Goal: Transaction & Acquisition: Purchase product/service

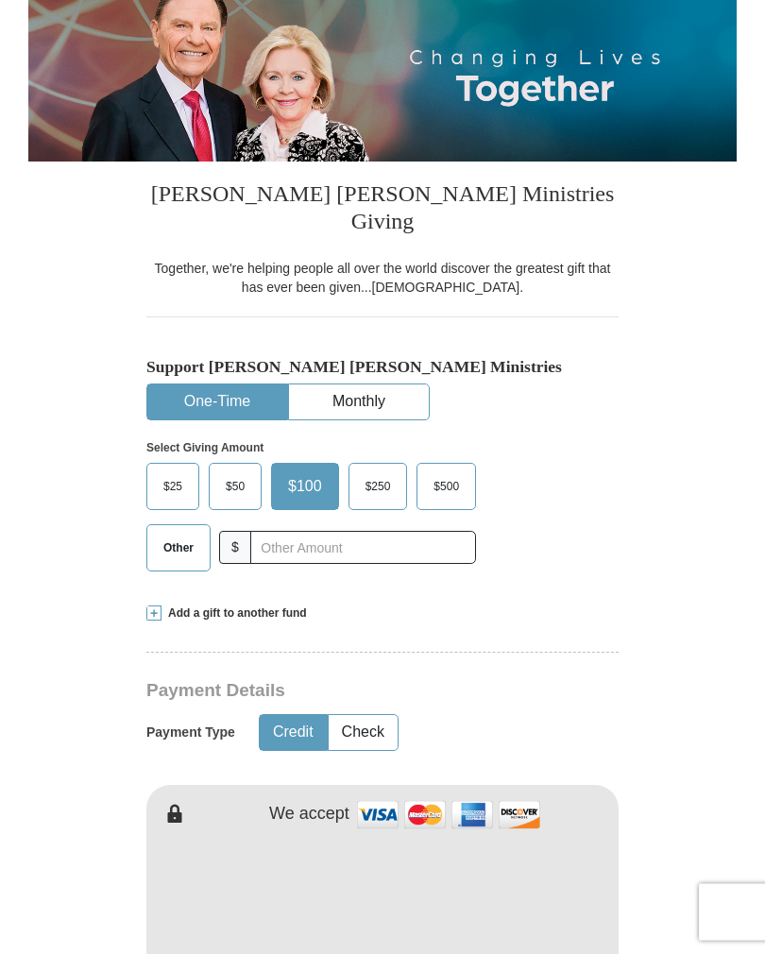
scroll to position [235, 0]
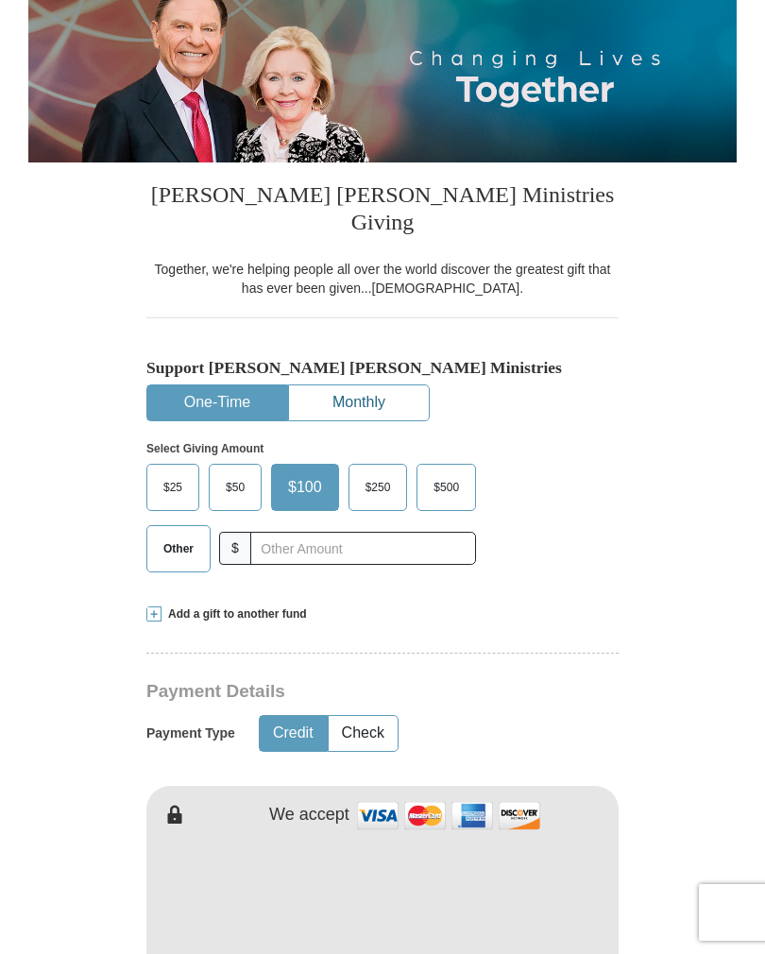
click at [340, 385] on button "Monthly" at bounding box center [359, 402] width 140 height 35
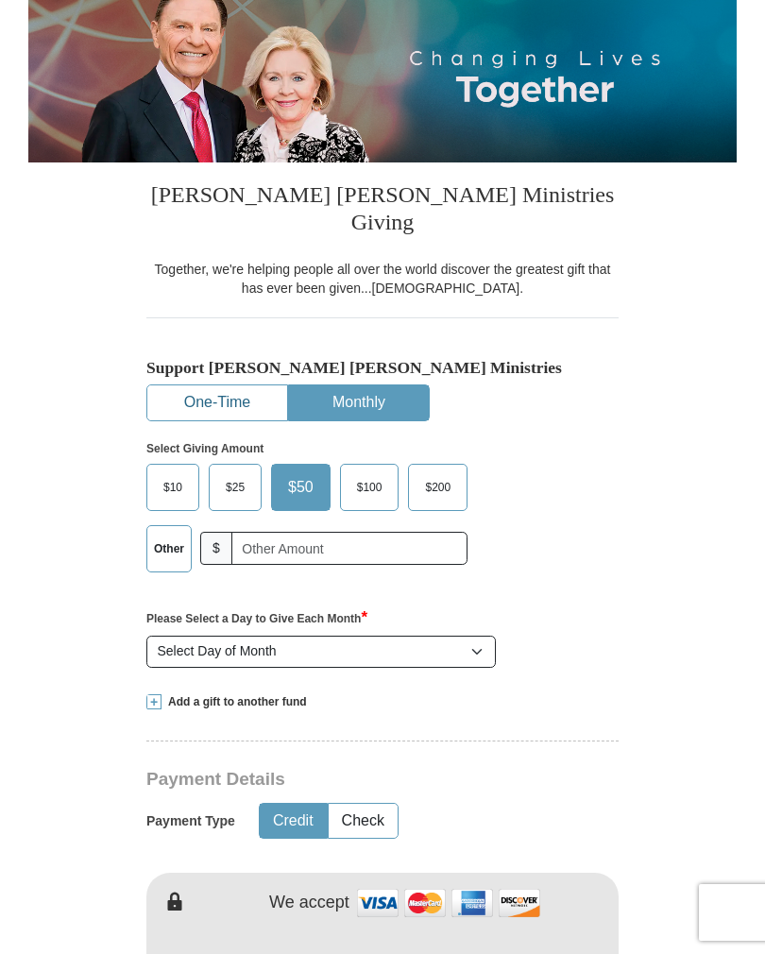
click at [225, 385] on button "One-Time" at bounding box center [217, 402] width 140 height 35
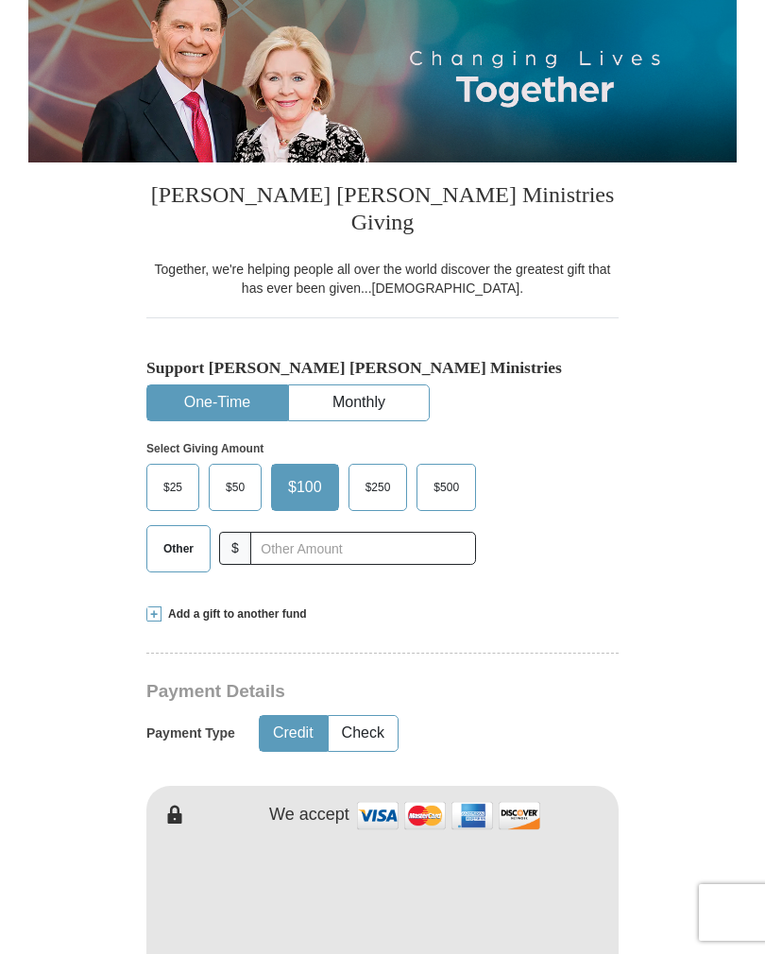
click at [177, 535] on span "Other" at bounding box center [178, 549] width 49 height 28
click at [0, 0] on input "Other" at bounding box center [0, 0] width 0 height 0
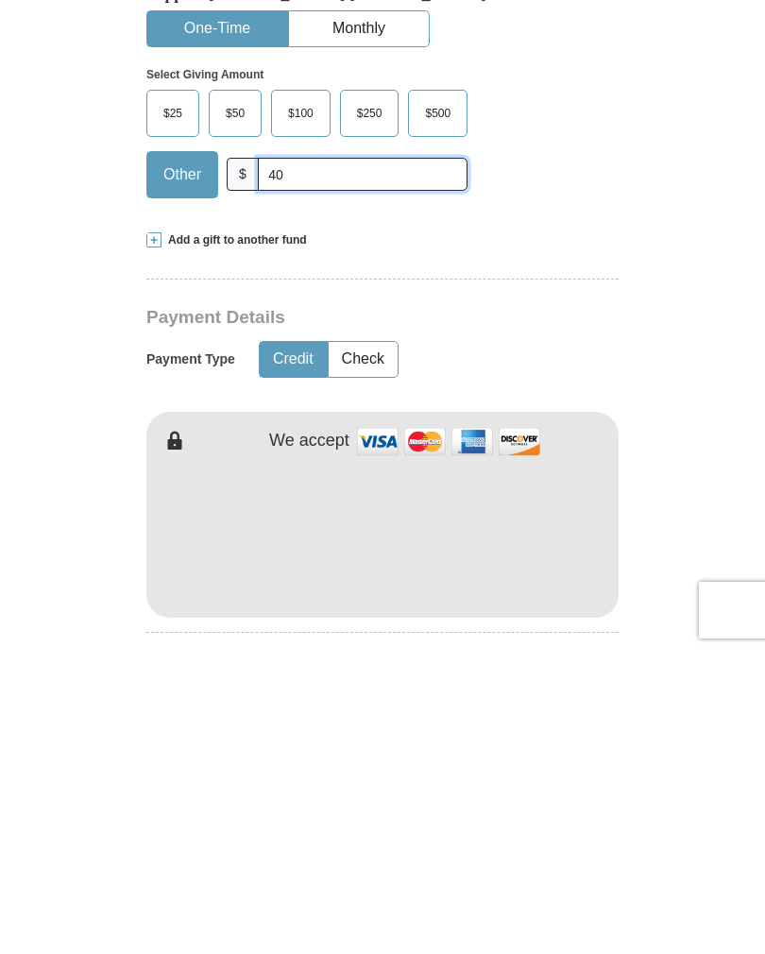
scroll to position [310, 0]
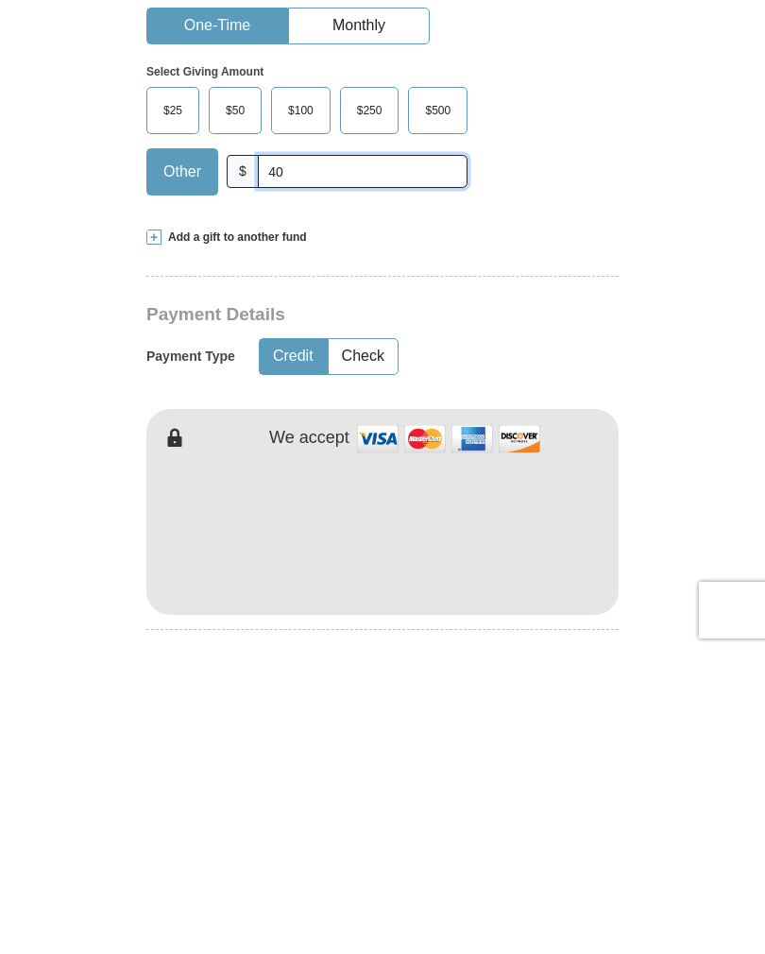
type input "40"
click at [292, 641] on button "Credit" at bounding box center [293, 658] width 67 height 35
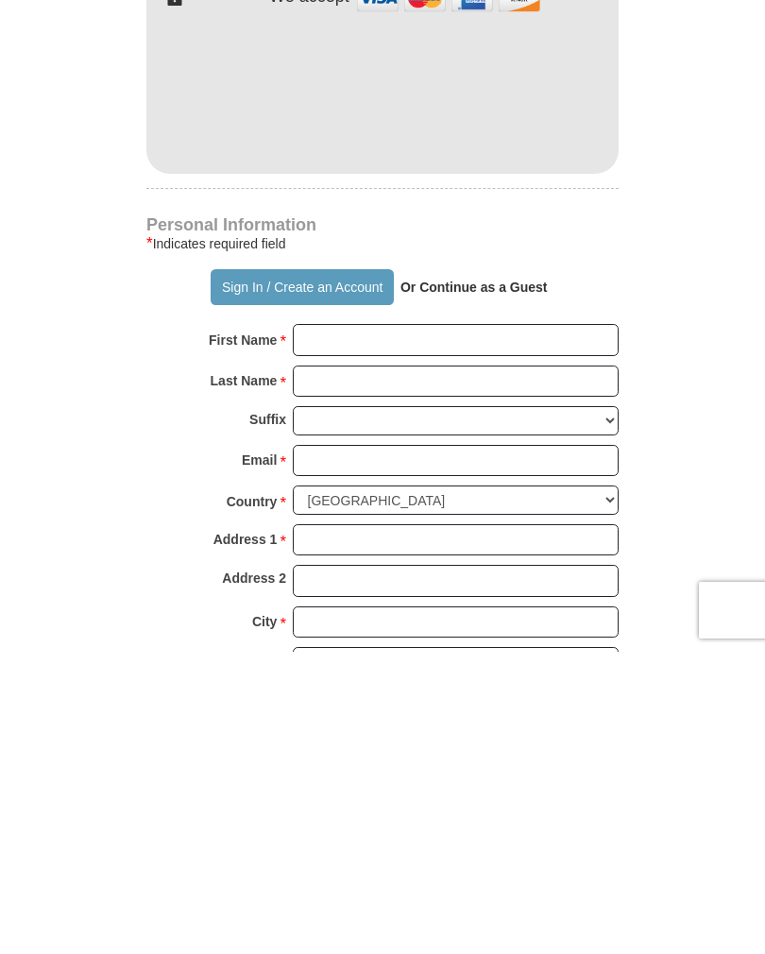
scroll to position [757, 0]
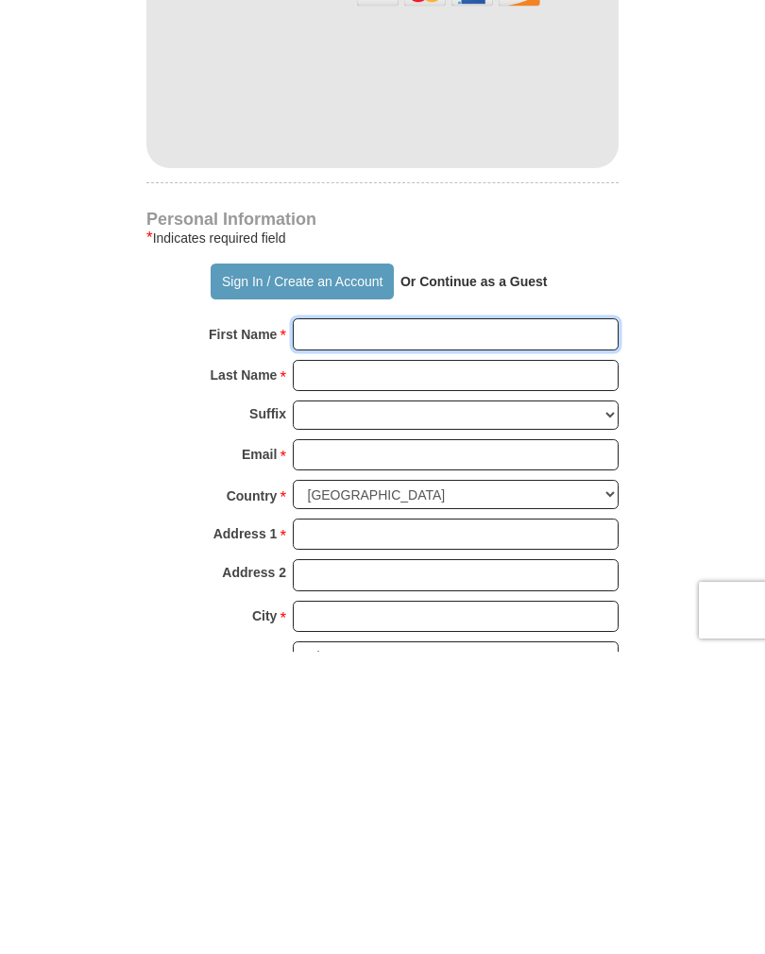
click at [349, 621] on input "First Name *" at bounding box center [456, 637] width 326 height 32
type input "[PERSON_NAME]"
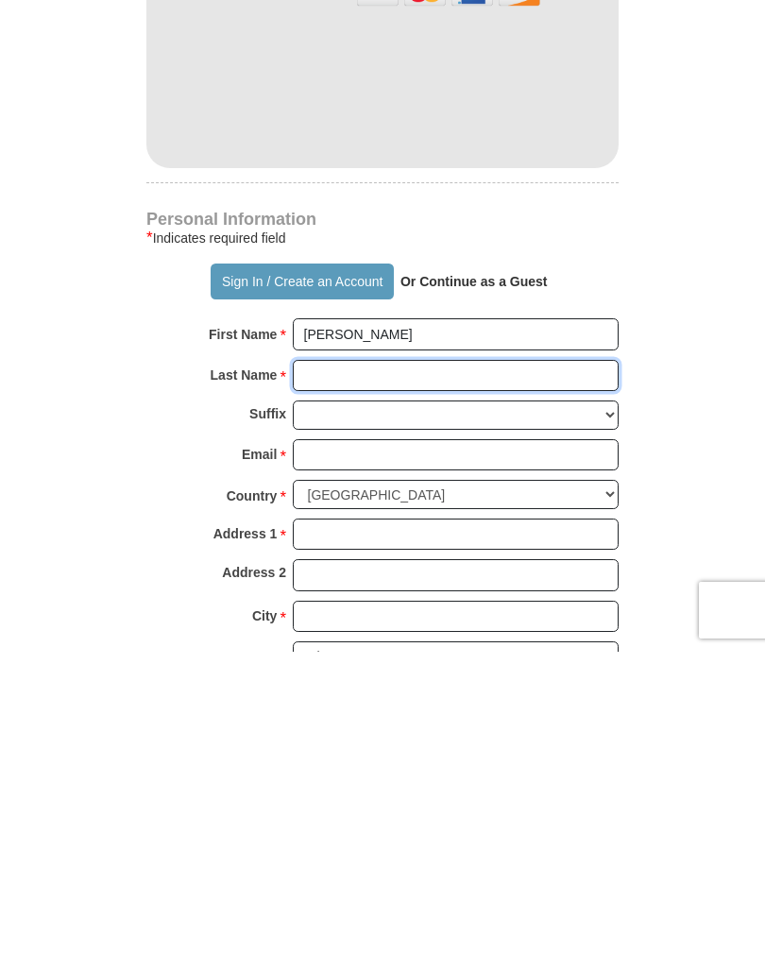
click at [332, 662] on input "Last Name *" at bounding box center [456, 678] width 326 height 32
type input "[PERSON_NAME]"
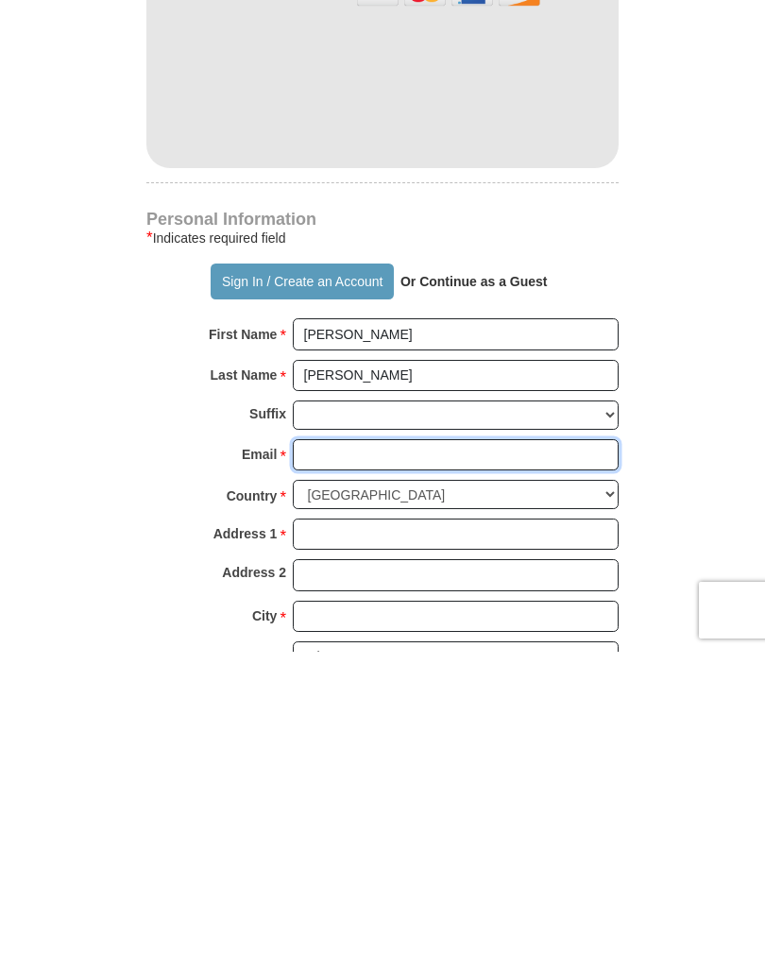
click at [330, 742] on input "Email *" at bounding box center [456, 758] width 326 height 32
type input "[EMAIL_ADDRESS][DOMAIN_NAME]"
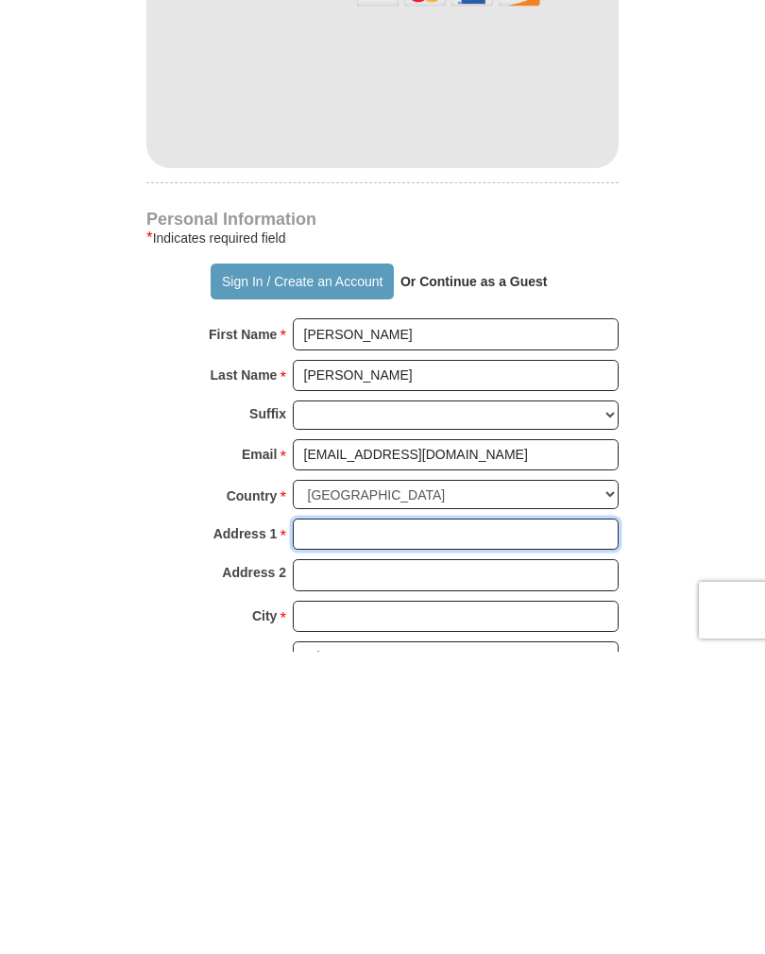
click at [330, 821] on input "Address 1 *" at bounding box center [456, 837] width 326 height 32
type input "PO Box 94"
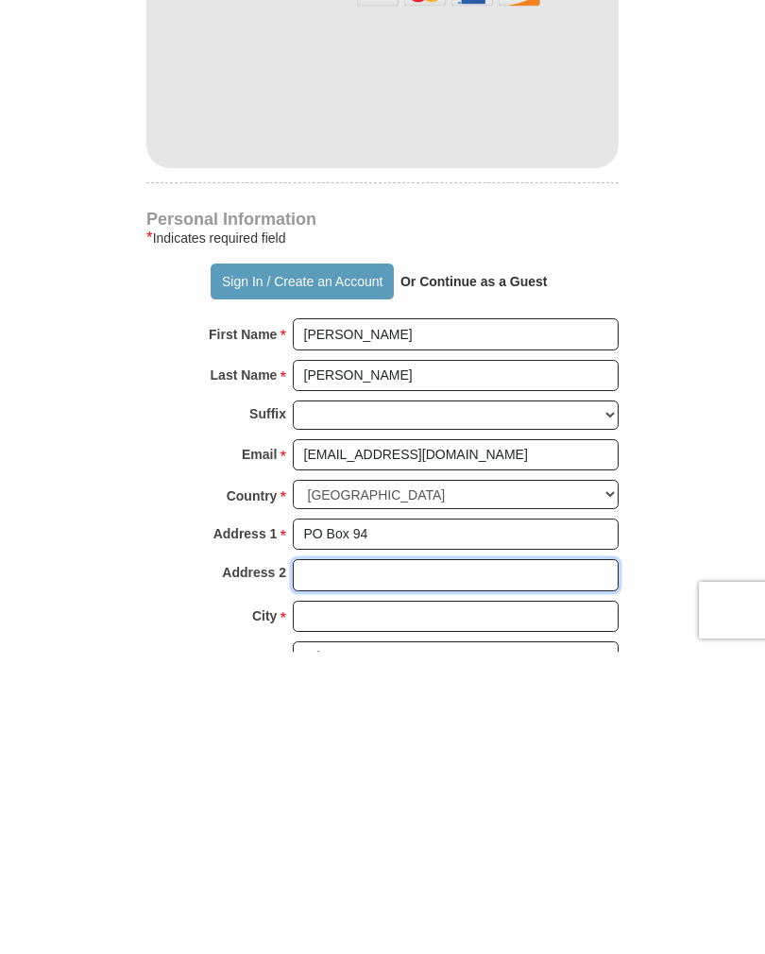
click at [333, 862] on input "Address 2" at bounding box center [456, 878] width 326 height 32
type input "[PERSON_NAME][GEOGRAPHIC_DATA]"
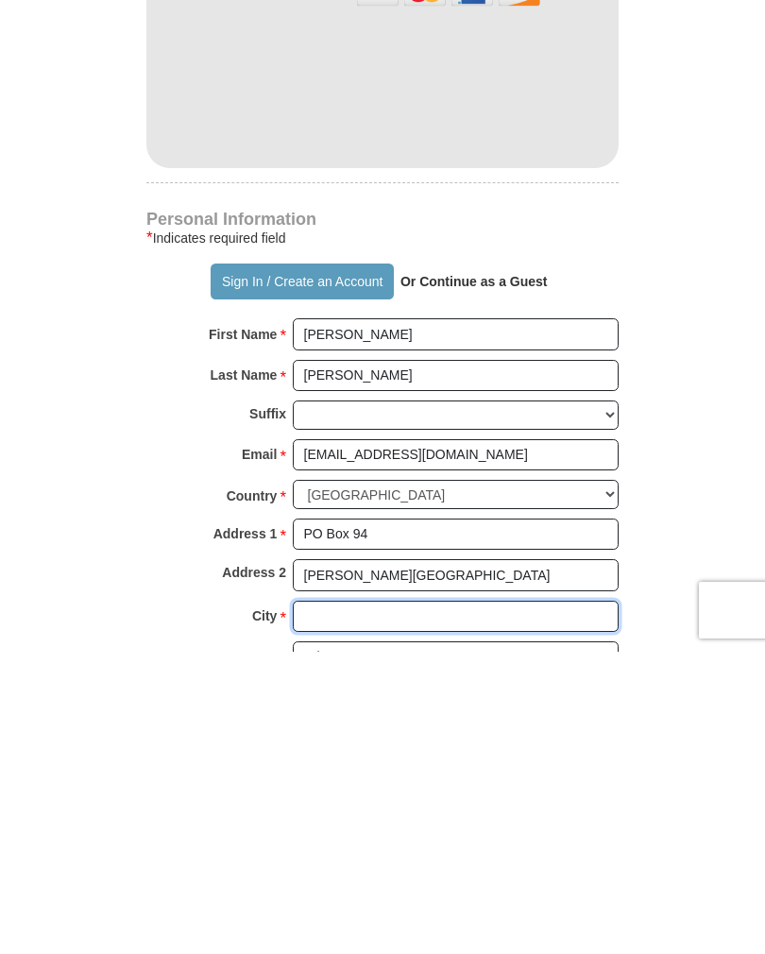
click at [366, 903] on input "City *" at bounding box center [456, 919] width 326 height 32
type input "[PERSON_NAME]"
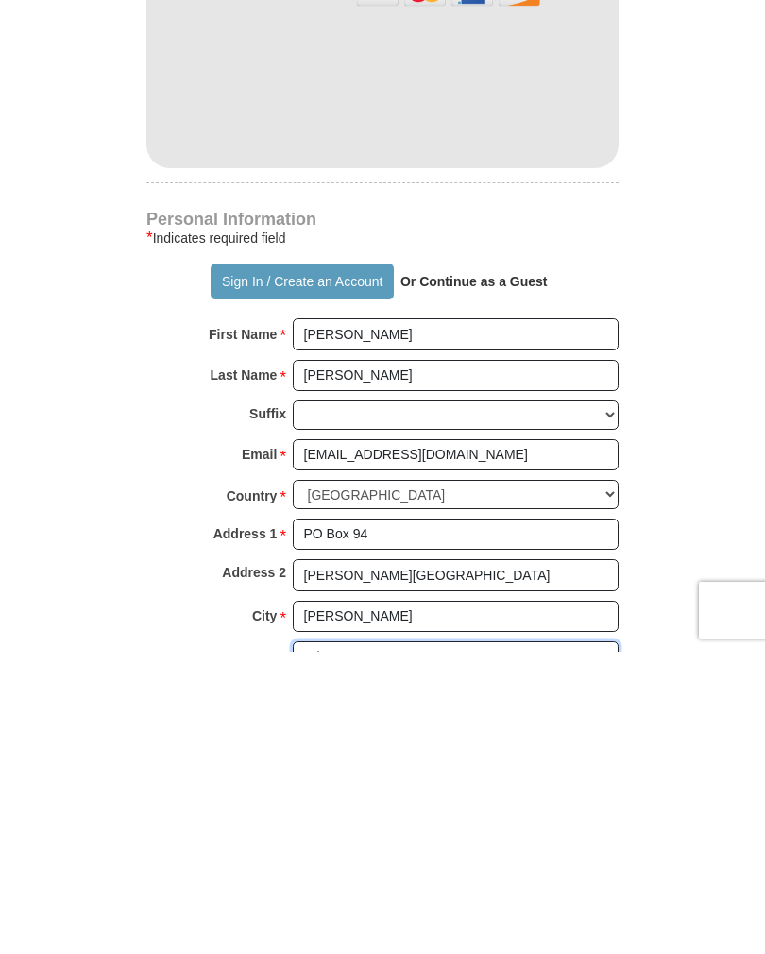
click at [368, 944] on select "Choose [US_STATE] [US_STATE] [US_STATE] [US_STATE] [US_STATE] Armed Forces Amer…" at bounding box center [456, 958] width 326 height 29
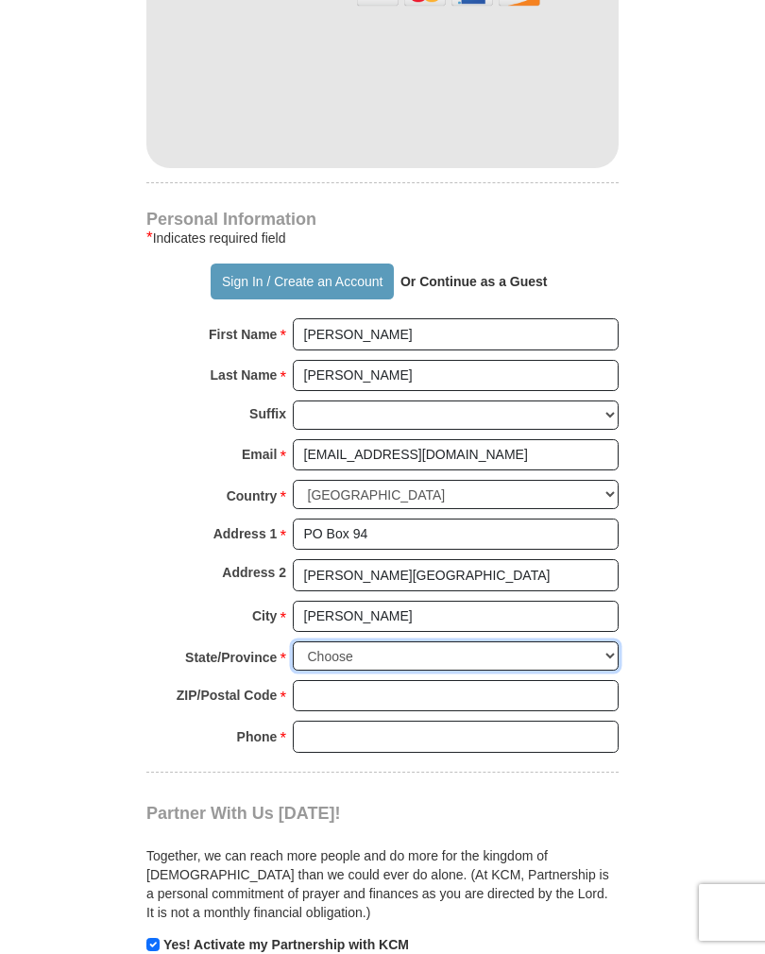
select select "WV"
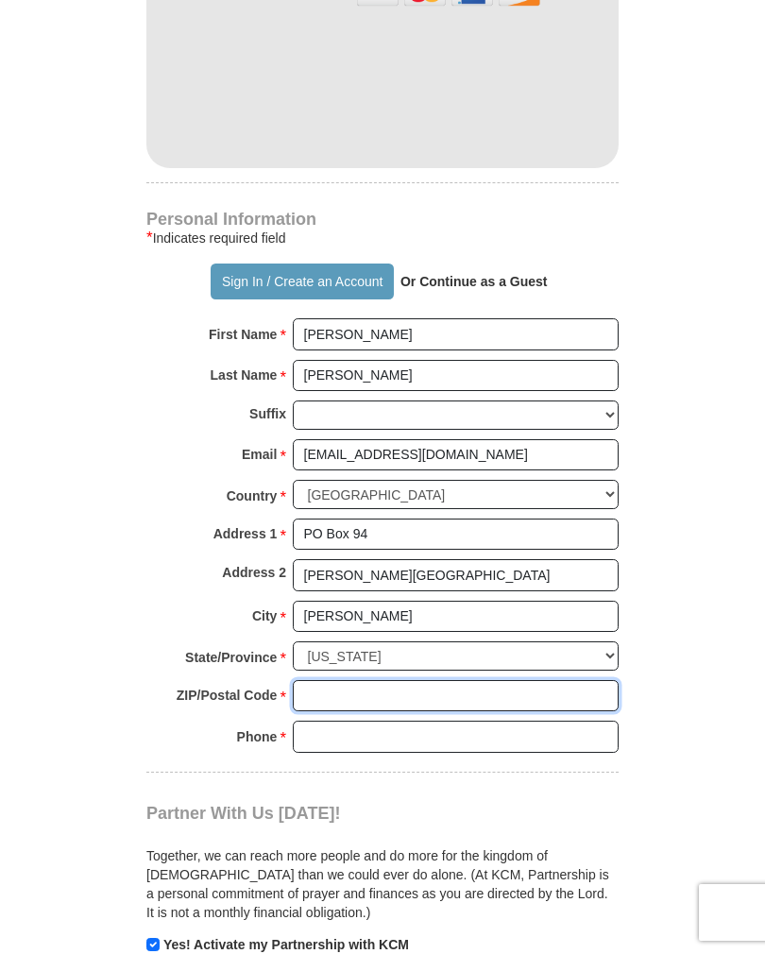
click at [327, 680] on input "ZIP/Postal Code *" at bounding box center [456, 696] width 326 height 32
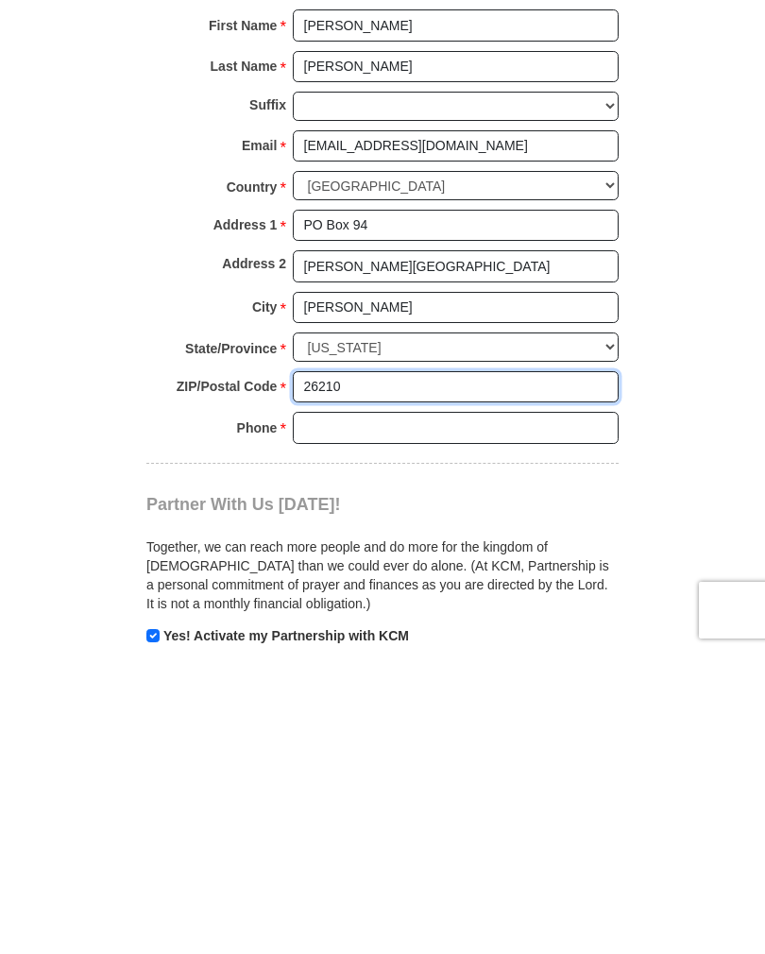
type input "26210"
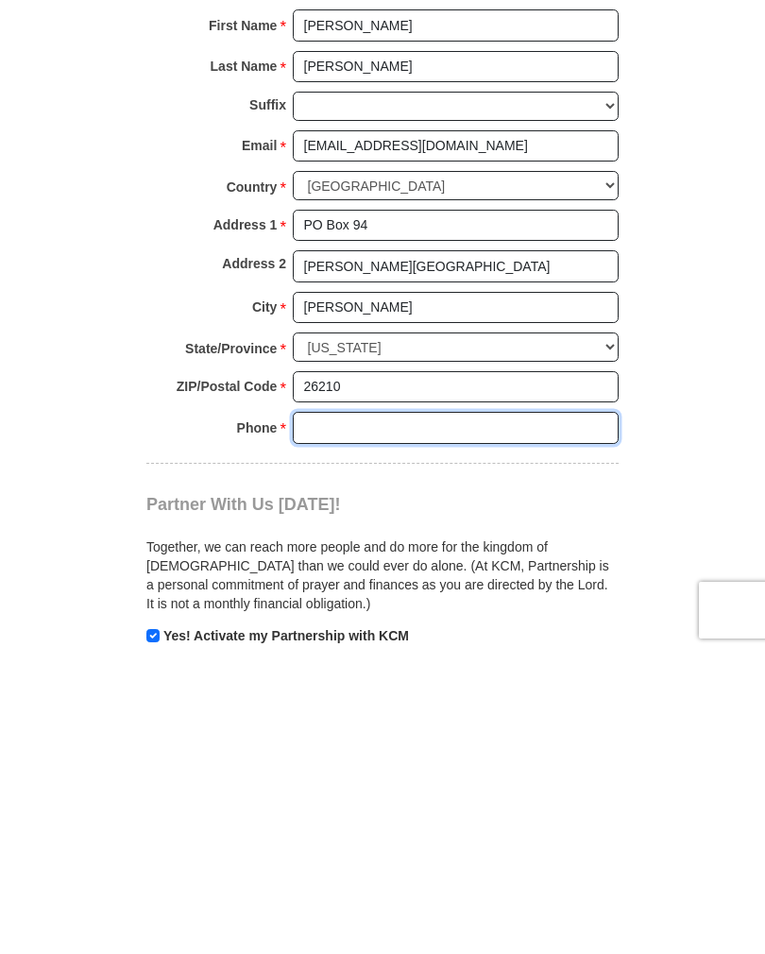
click at [351, 714] on input "Phone * *" at bounding box center [456, 730] width 326 height 32
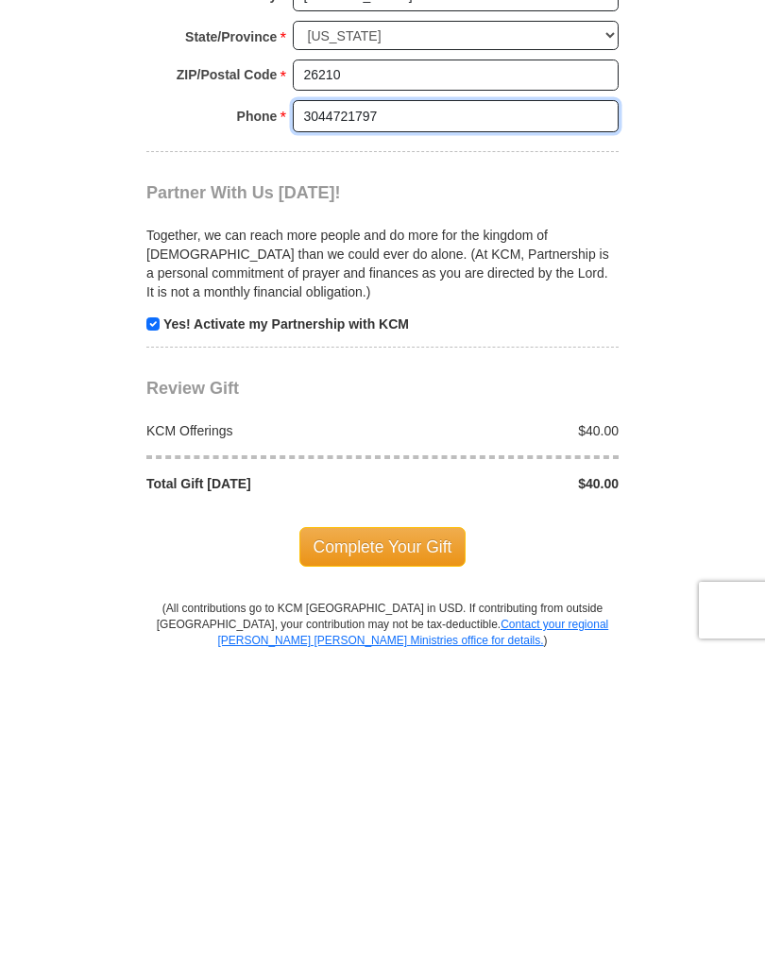
scroll to position [1382, 0]
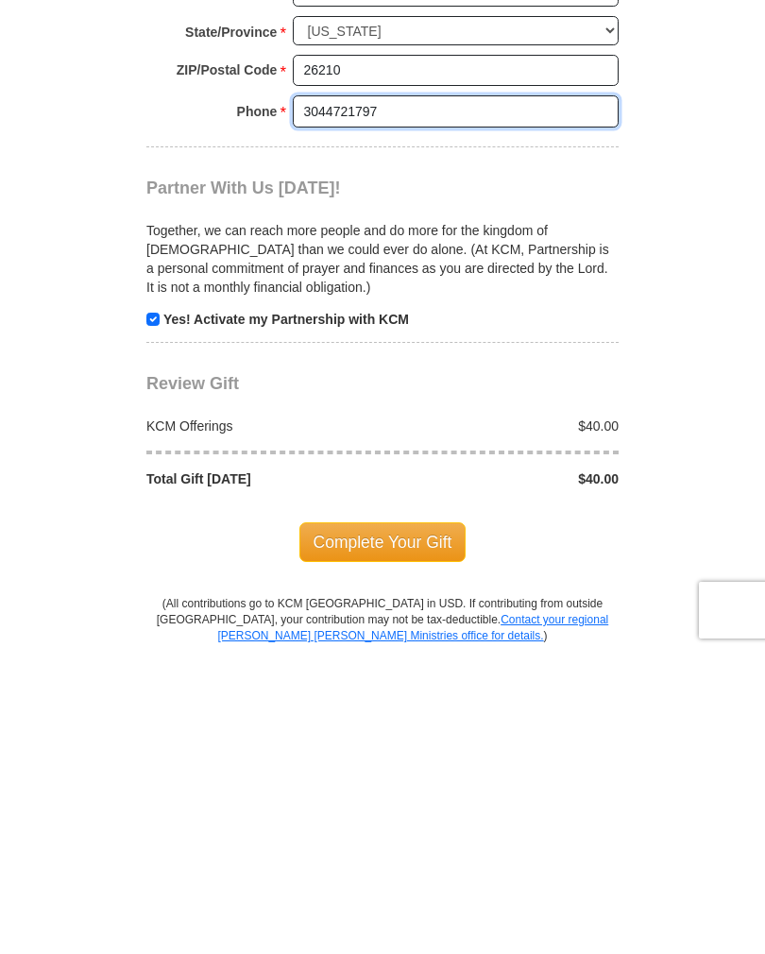
type input "3044721797"
click at [435, 825] on span "Complete Your Gift" at bounding box center [382, 845] width 167 height 40
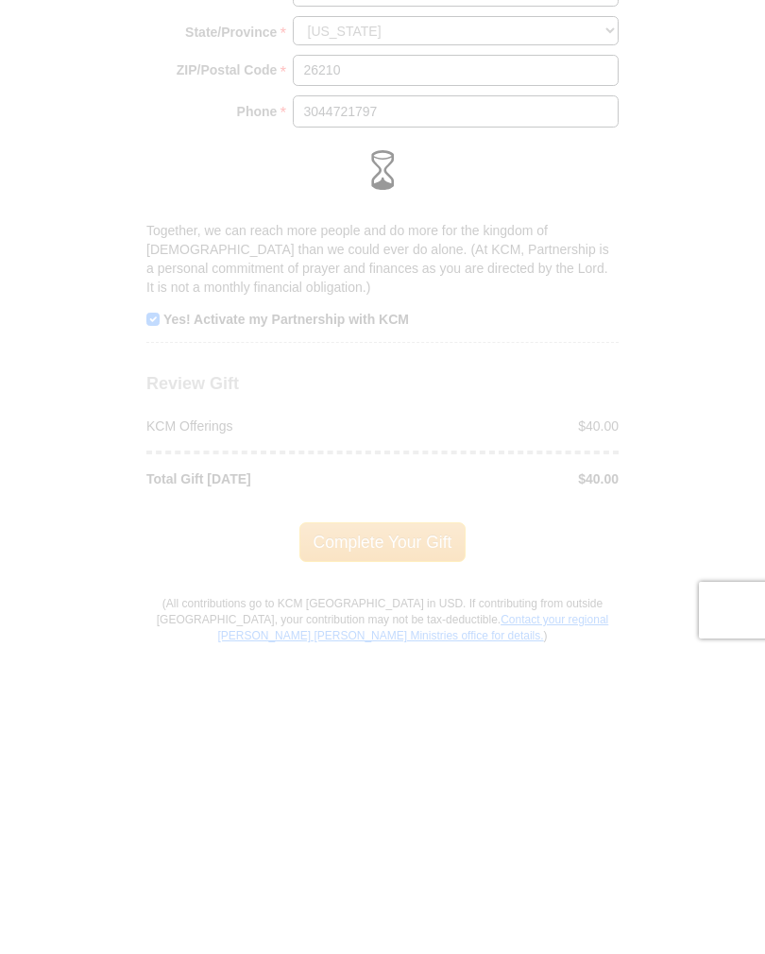
scroll to position [1684, 0]
